Goal: Task Accomplishment & Management: Complete application form

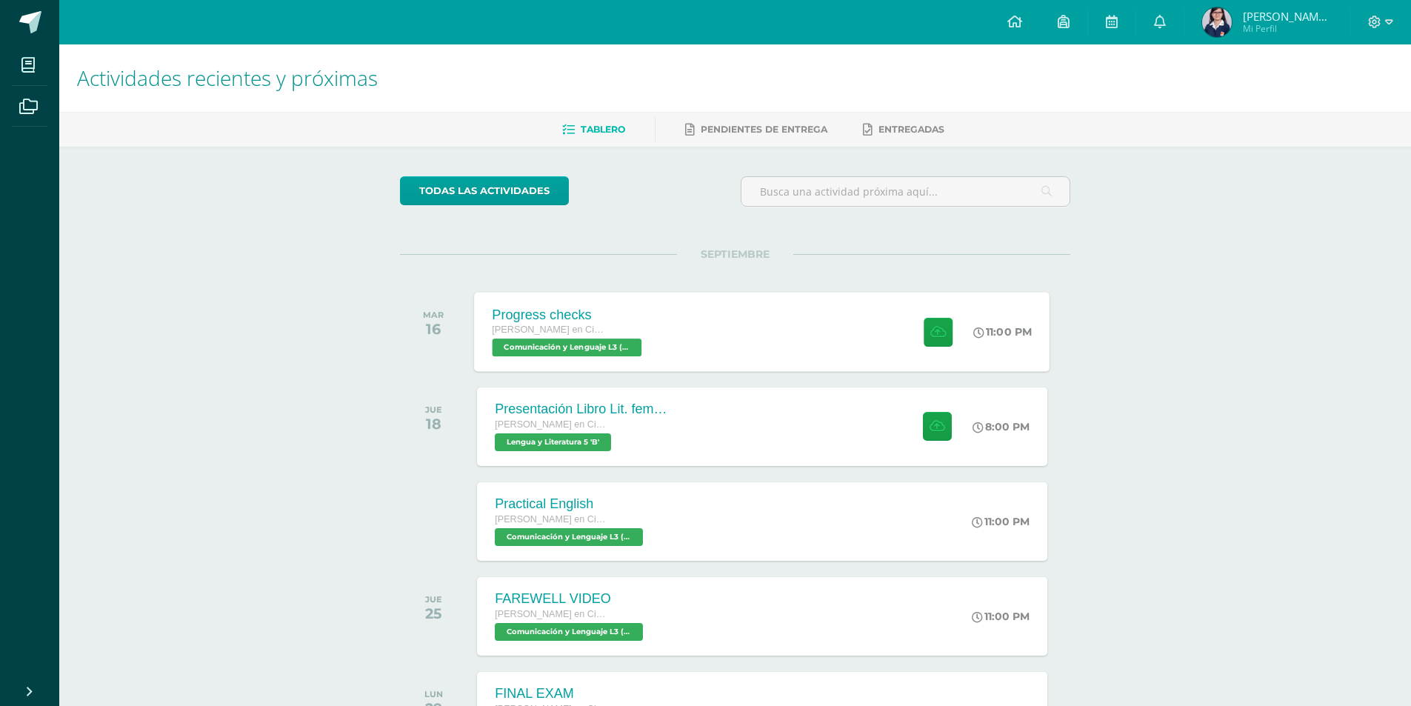
click at [693, 318] on div "Progress checks Quinto Quinto Bachillerato en Ciencias y Letras Comunicación y …" at bounding box center [763, 331] width 576 height 79
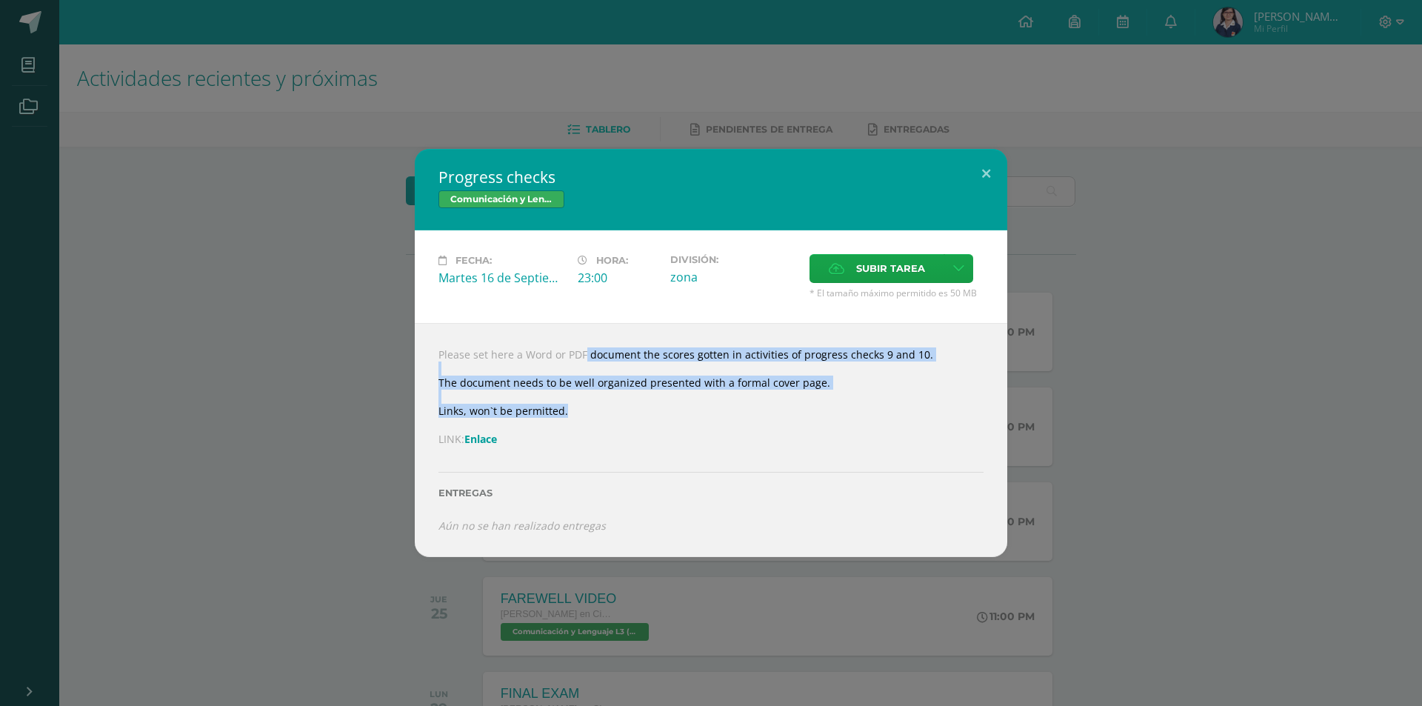
drag, startPoint x: 556, startPoint y: 341, endPoint x: 796, endPoint y: 416, distance: 252.4
click at [796, 416] on div "Please set here a Word or PDF document the scores gotten in activities of progr…" at bounding box center [711, 440] width 593 height 234
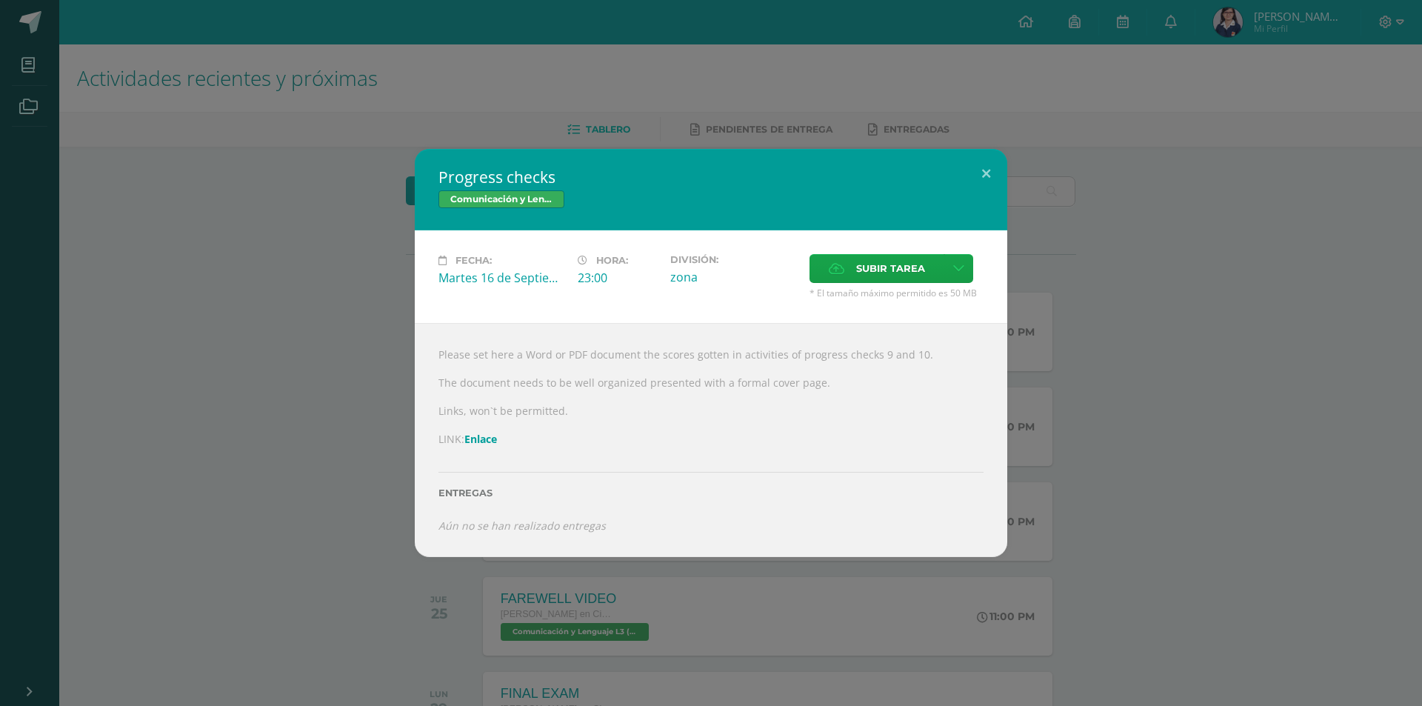
click at [479, 435] on link "Enlace" at bounding box center [481, 439] width 33 height 14
click at [176, 263] on div "Progress checks Comunicación y Lenguaje L3 (Inglés) 5 Fecha: Martes 16 de Septi…" at bounding box center [711, 353] width 1411 height 408
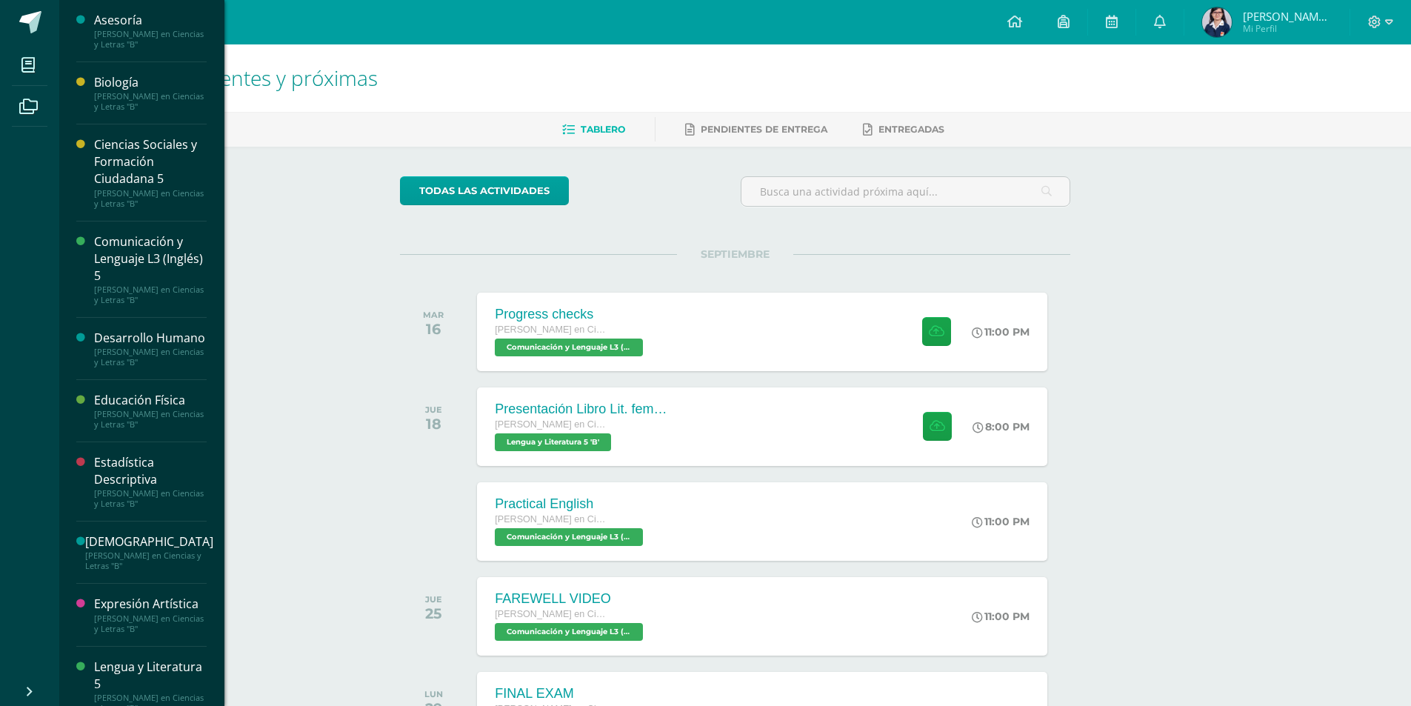
click at [147, 256] on div "Comunicación y Lenguaje L3 (Inglés) 5" at bounding box center [150, 258] width 113 height 51
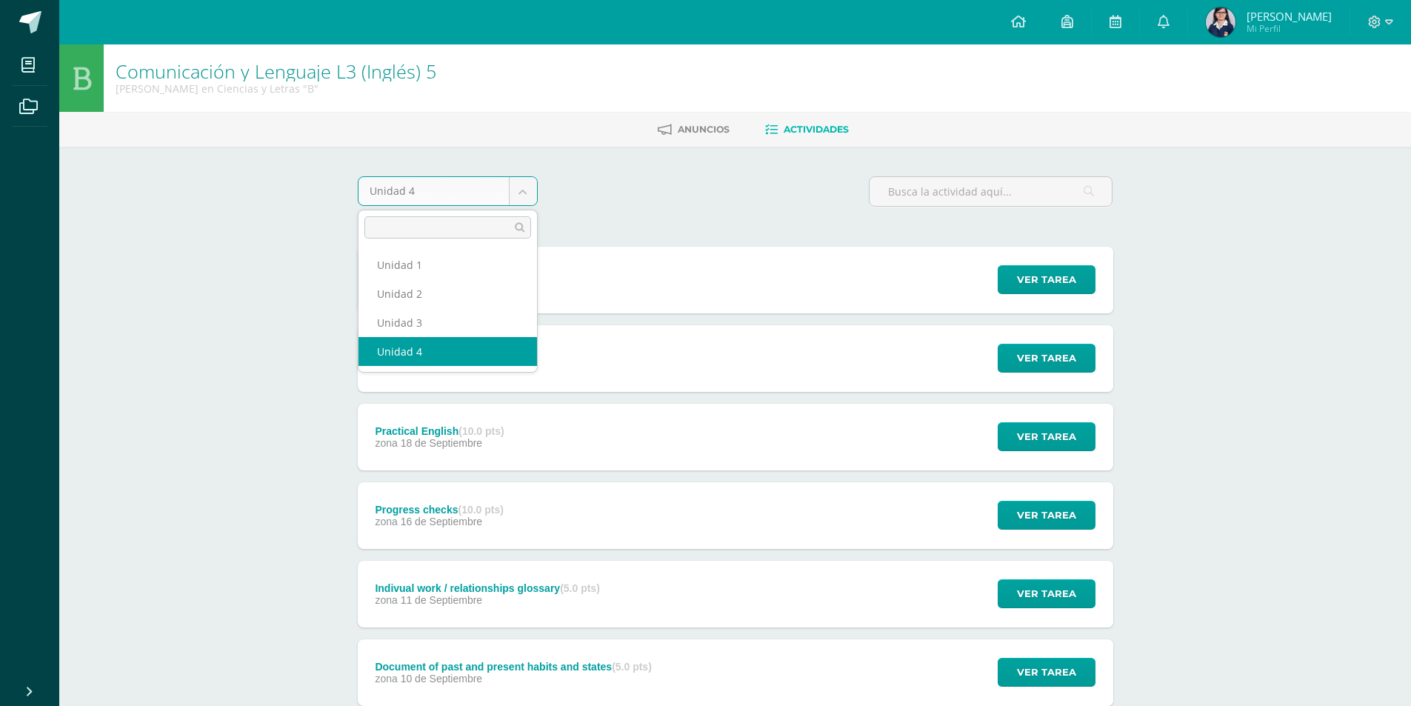
click at [390, 199] on body "Mis cursos Archivos Cerrar panel Asesoría Quinto Quinto Bachillerato en Ciencia…" at bounding box center [705, 520] width 1411 height 1040
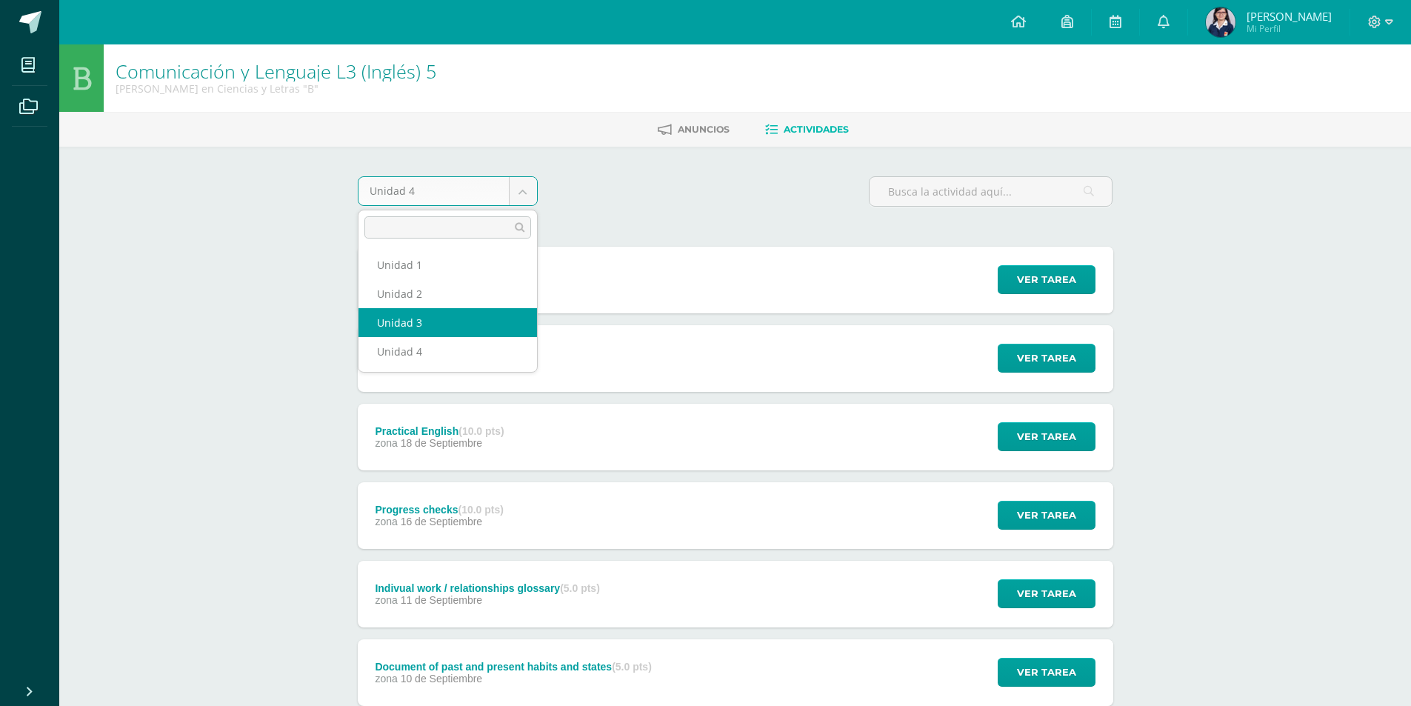
select select "Unidad 3"
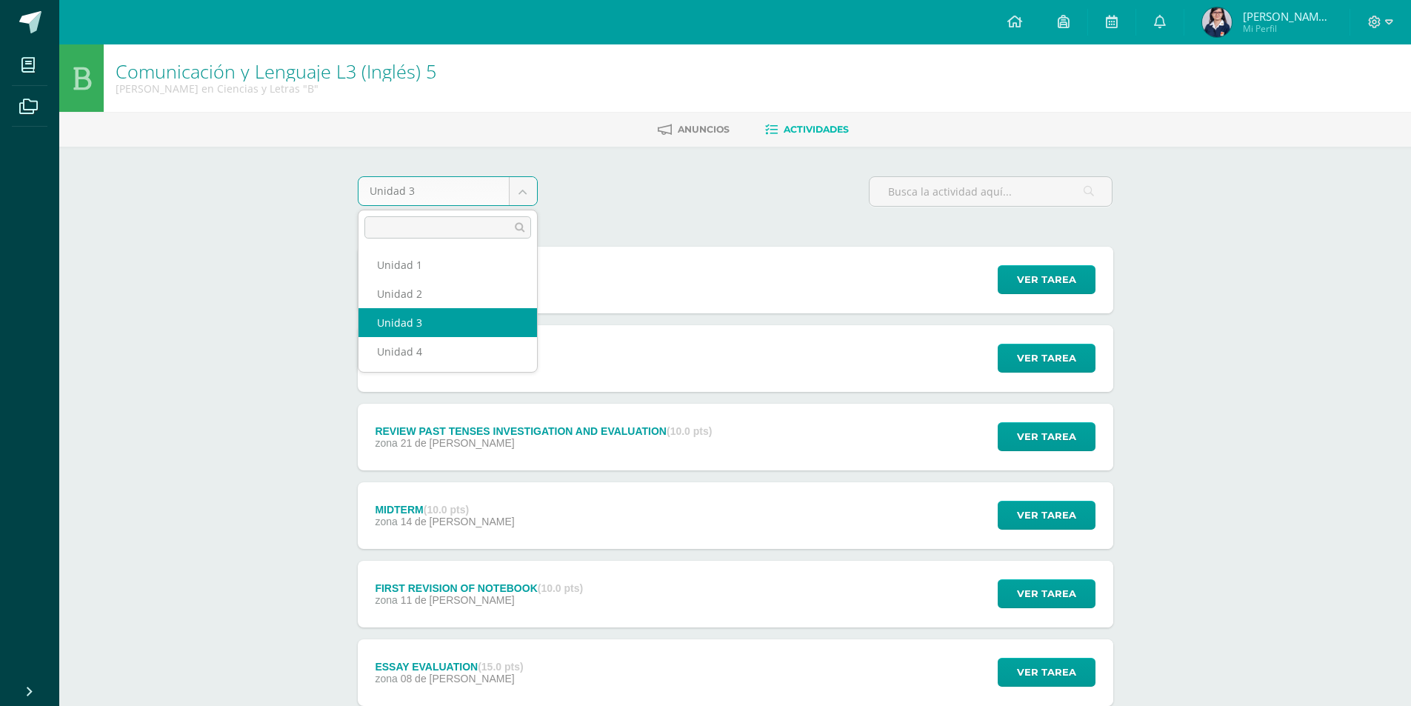
click at [414, 178] on body "Mis cursos Archivos Cerrar panel Asesoría [PERSON_NAME] en Ciencias y Letras "B…" at bounding box center [705, 557] width 1411 height 1114
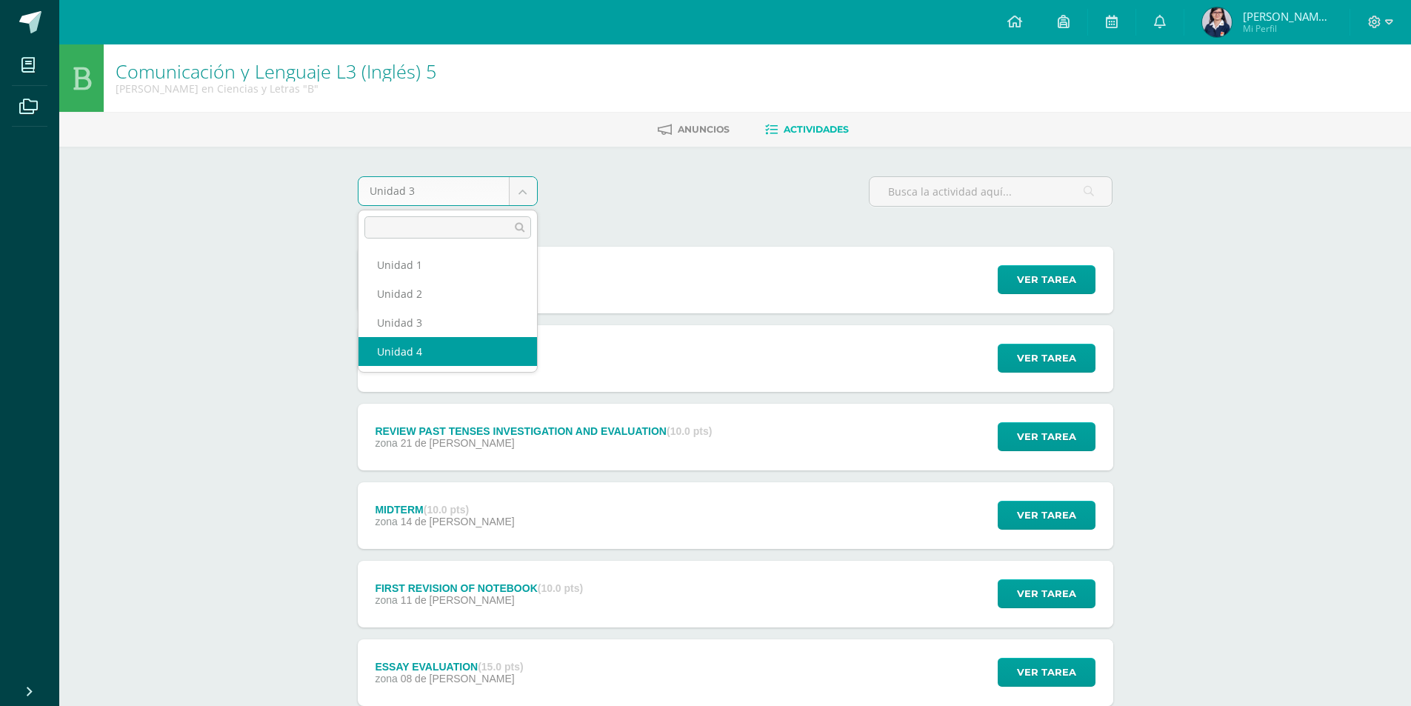
select select "Unidad 4"
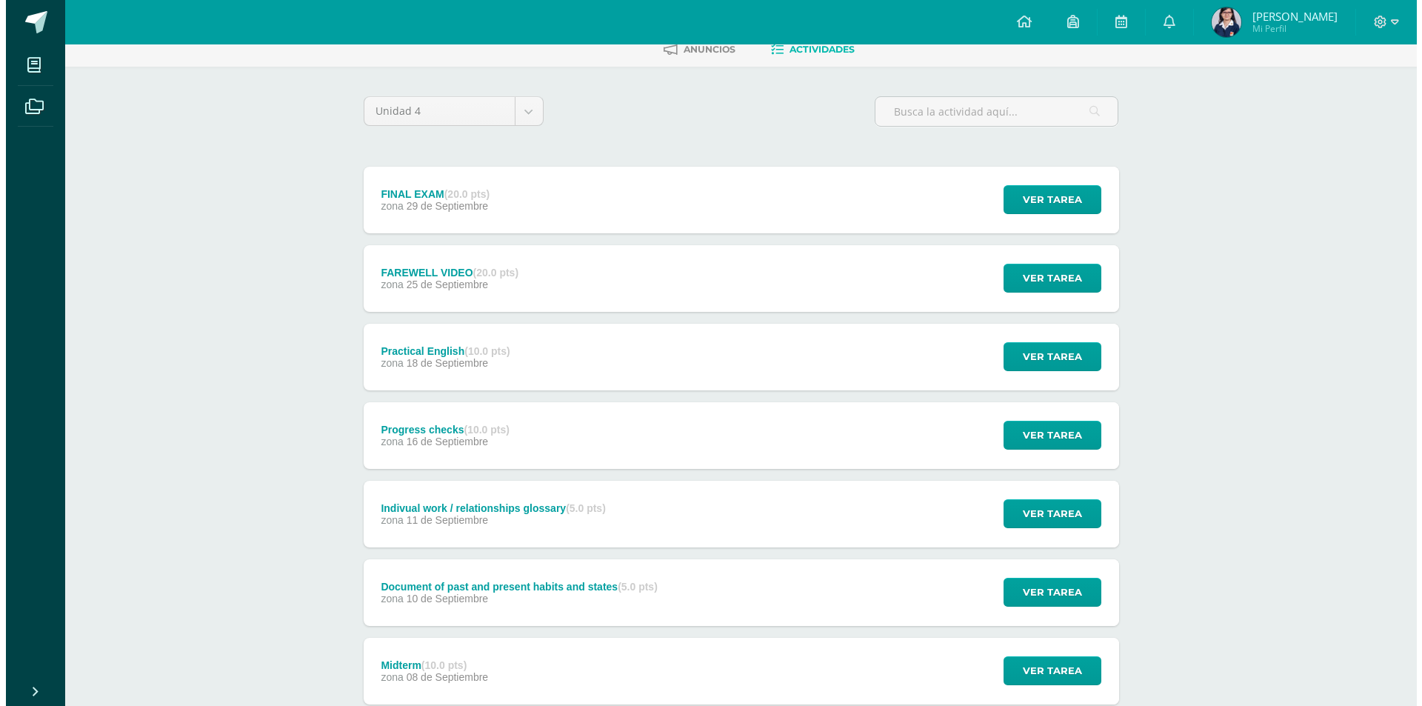
scroll to position [222, 0]
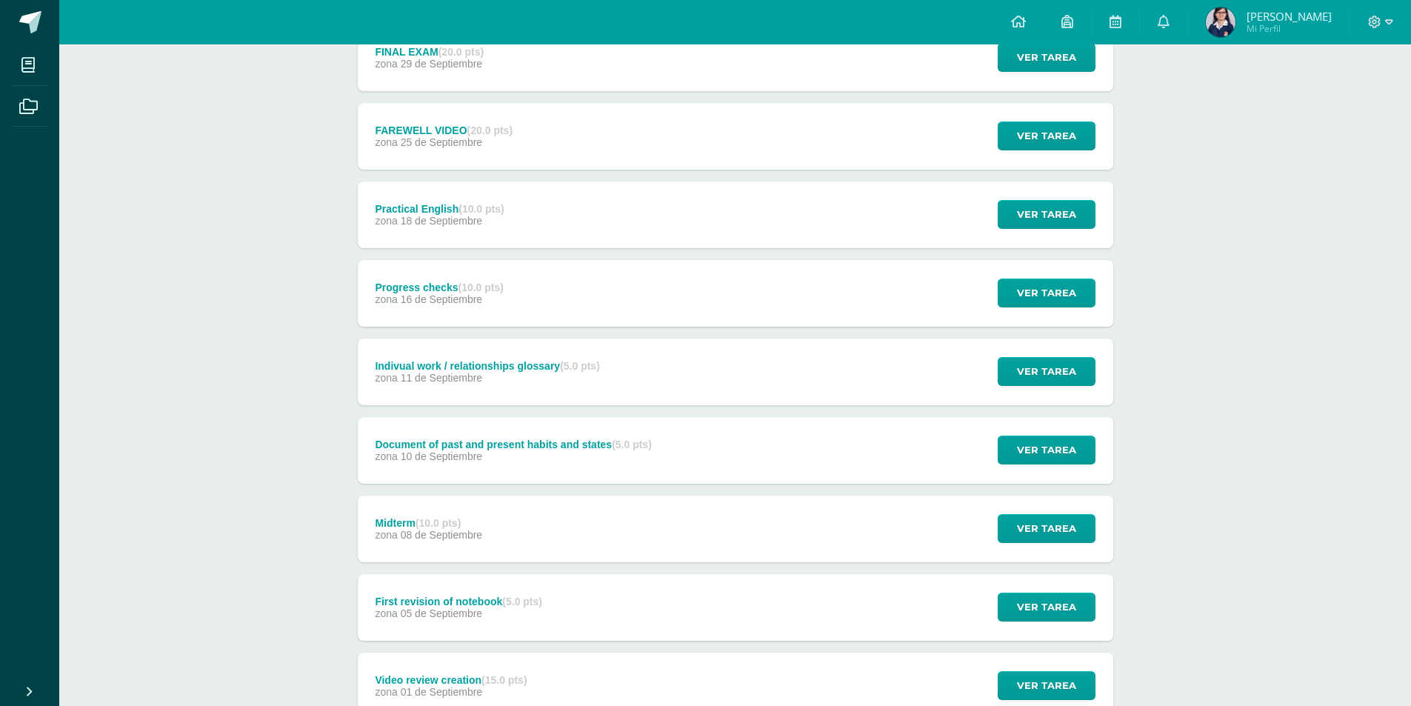
click at [499, 302] on div "zona [DATE]" at bounding box center [439, 299] width 129 height 12
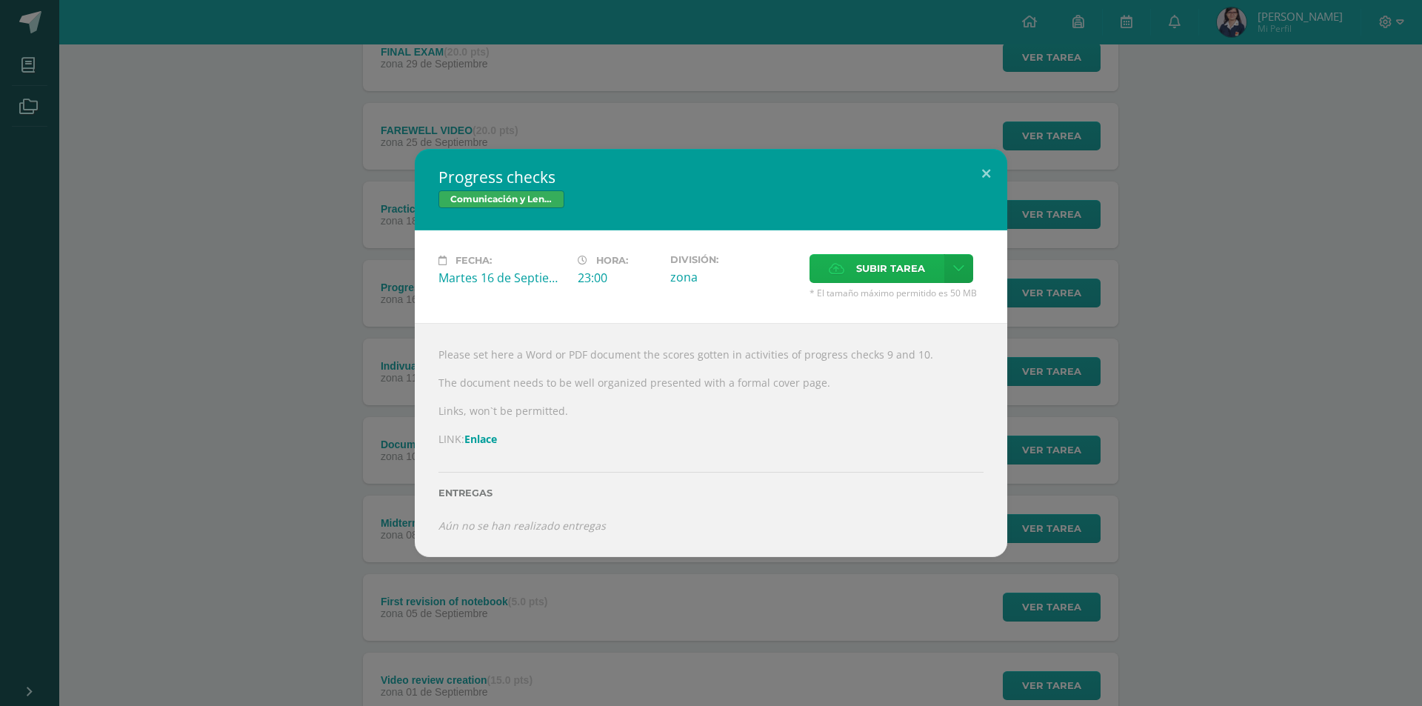
click at [839, 273] on icon at bounding box center [837, 269] width 16 height 10
click at [0, 0] on input "Subir tarea" at bounding box center [0, 0] width 0 height 0
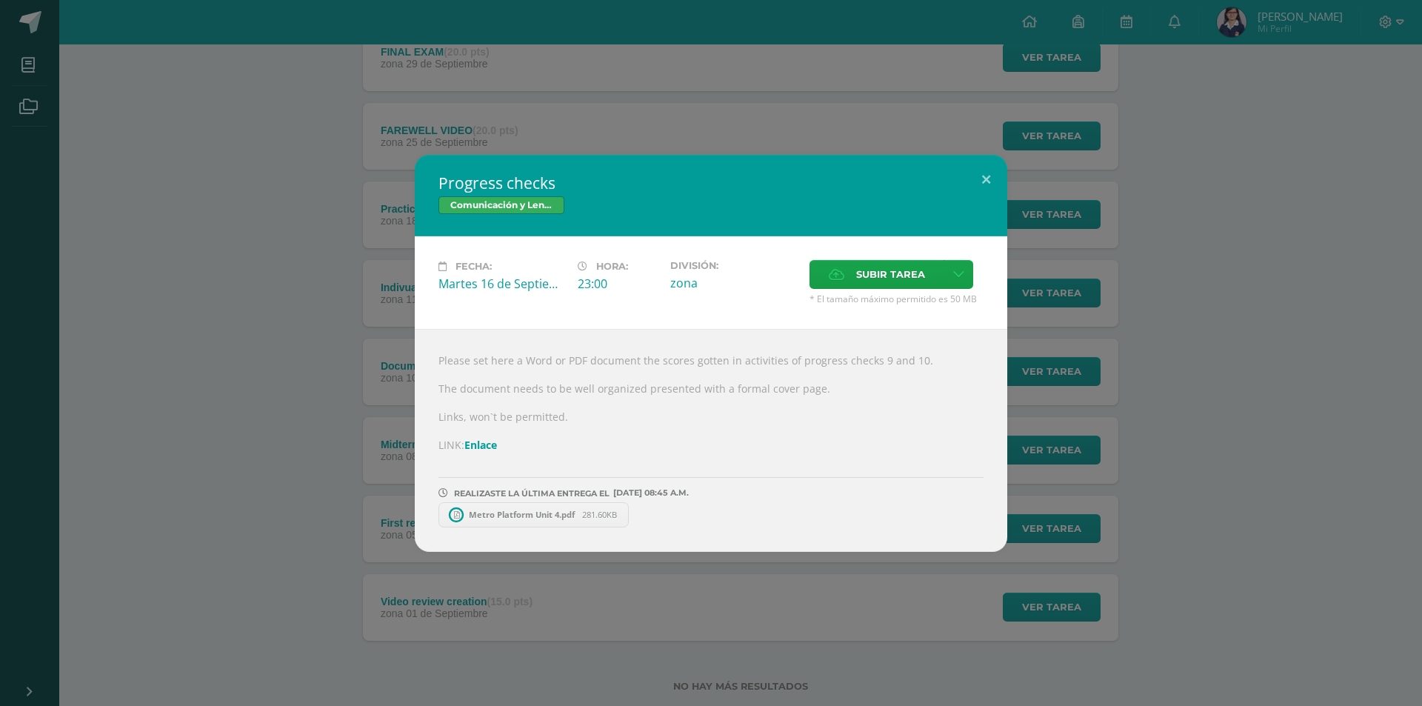
click at [320, 322] on div "Progress checks Comunicación y Lenguaje L3 (Inglés) 5 Fecha: Martes 16 de Septi…" at bounding box center [711, 353] width 1411 height 397
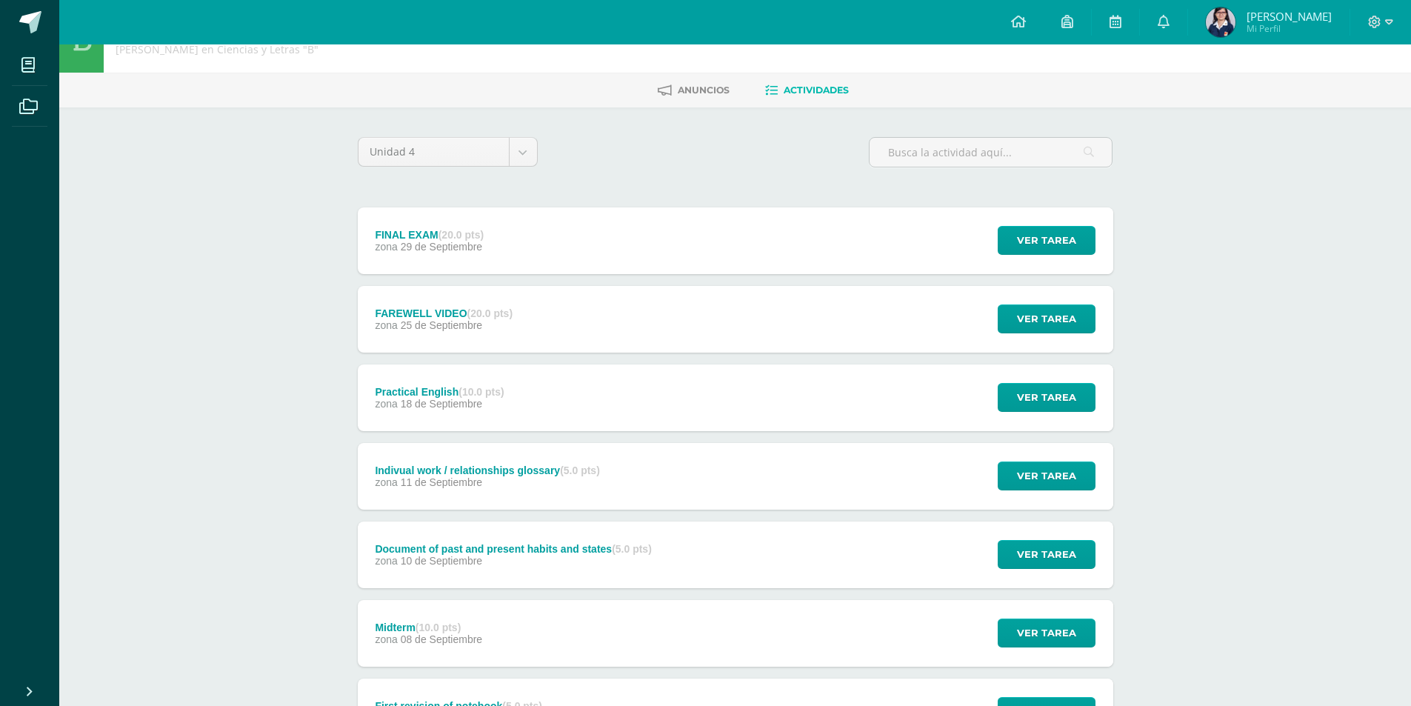
scroll to position [0, 0]
